Goal: Transaction & Acquisition: Book appointment/travel/reservation

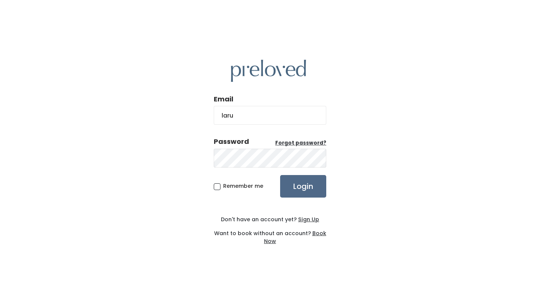
type input "[EMAIL_ADDRESS][DOMAIN_NAME]"
click at [223, 185] on span "Remember me" at bounding box center [243, 186] width 40 height 8
click at [223, 185] on input "Remember me" at bounding box center [225, 184] width 5 height 5
checkbox input "true"
click at [293, 189] on input "Login" at bounding box center [303, 186] width 46 height 23
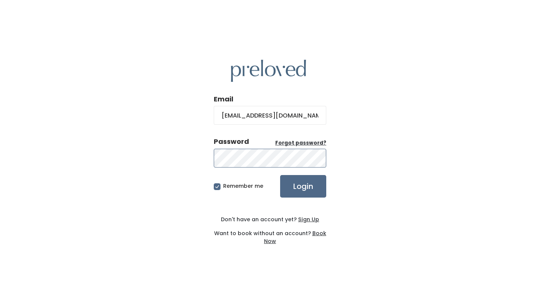
click at [280, 175] on input "Login" at bounding box center [303, 186] width 46 height 23
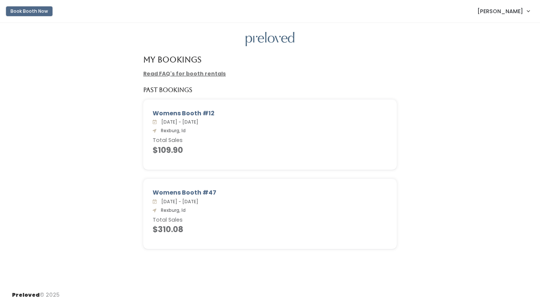
click at [34, 11] on button "Book Booth Now" at bounding box center [29, 11] width 47 height 10
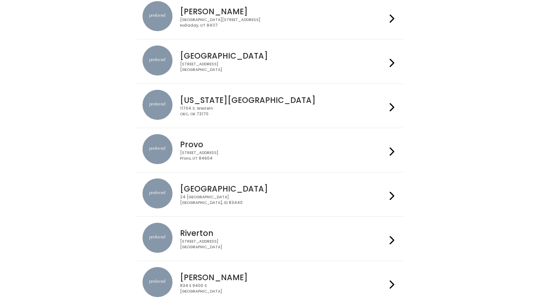
scroll to position [170, 0]
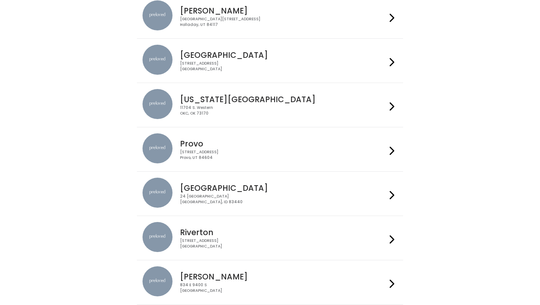
click at [207, 197] on div "[STREET_ADDRESS]" at bounding box center [283, 199] width 206 height 11
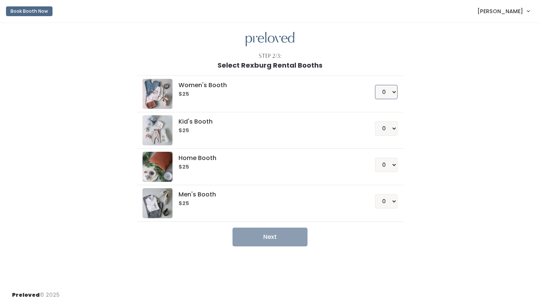
click at [390, 92] on select "0 1 2 3 4" at bounding box center [386, 92] width 23 height 14
select select "1"
click at [275, 243] on button "Next" at bounding box center [270, 236] width 75 height 19
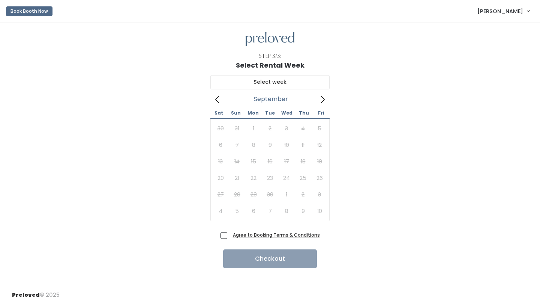
click at [322, 100] on icon at bounding box center [322, 99] width 8 height 8
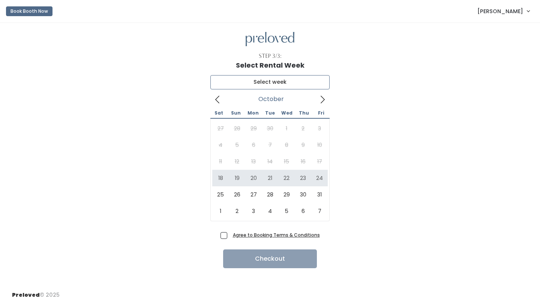
type input "October 18 to October 24"
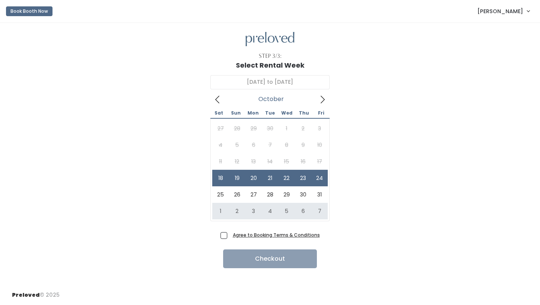
click at [230, 235] on span "Agree to Booking Terms & Conditions" at bounding box center [275, 235] width 90 height 8
click at [230, 235] on input "Agree to Booking Terms & Conditions" at bounding box center [232, 233] width 5 height 5
checkbox input "true"
click at [241, 257] on button "Checkout" at bounding box center [270, 258] width 94 height 19
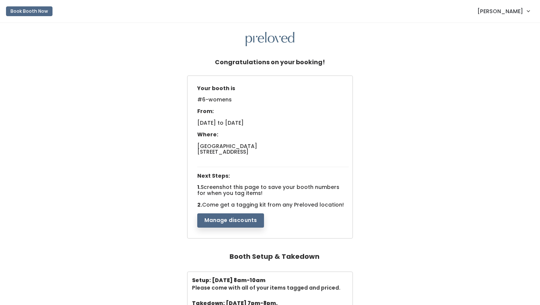
click at [473, 12] on link "[PERSON_NAME]" at bounding box center [503, 11] width 67 height 16
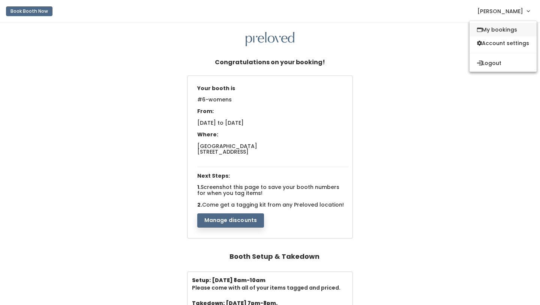
click at [496, 33] on link "My bookings" at bounding box center [503, 30] width 67 height 14
